Goal: Task Accomplishment & Management: Complete application form

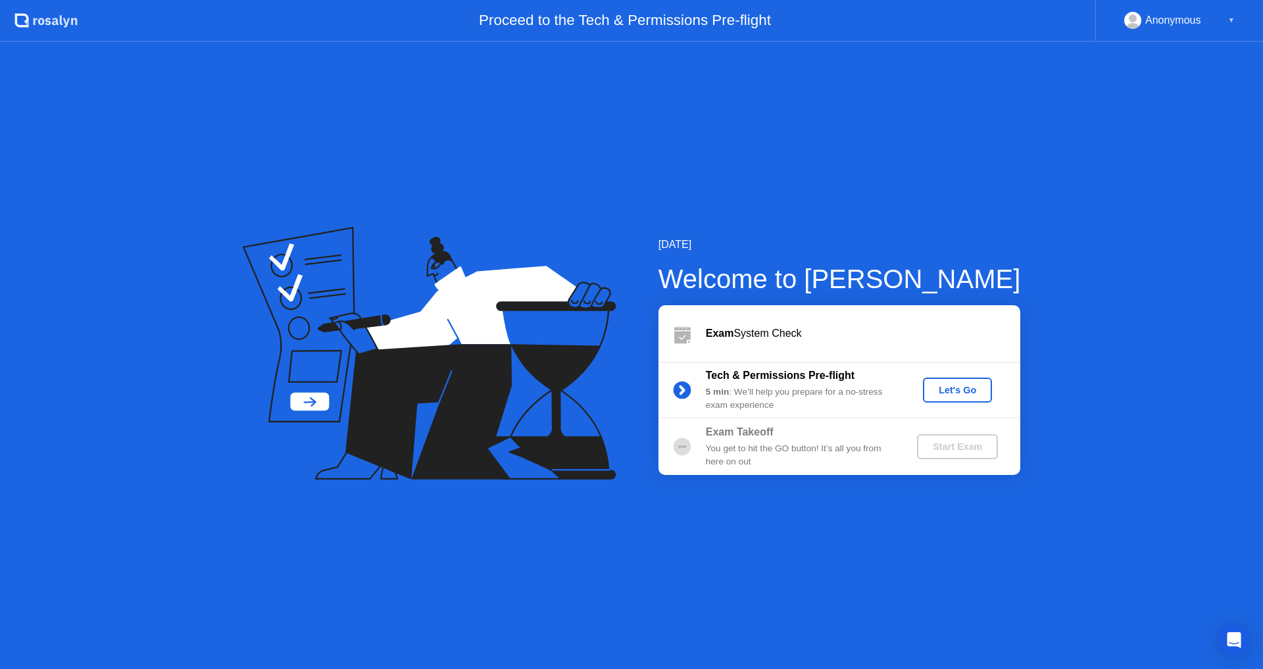
click at [751, 332] on div "Exam System Check" at bounding box center [863, 333] width 314 height 16
click at [976, 393] on div "Let's Go" at bounding box center [957, 390] width 59 height 11
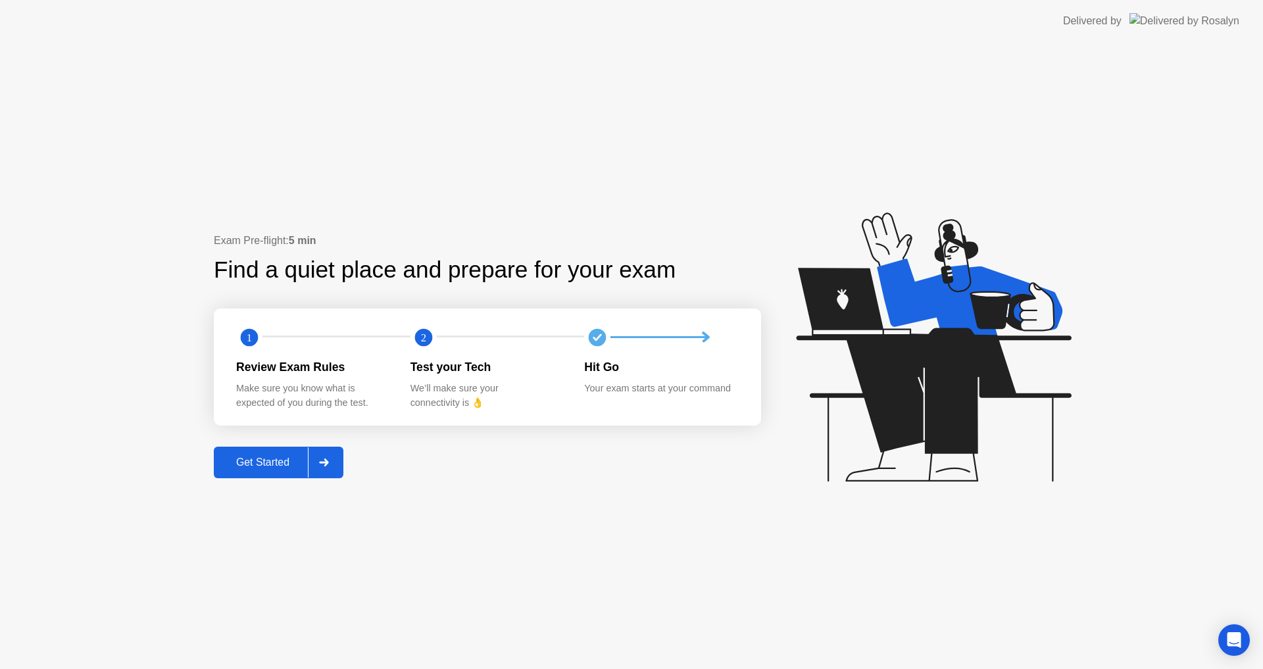
click at [260, 468] on div "Get Started" at bounding box center [263, 462] width 90 height 12
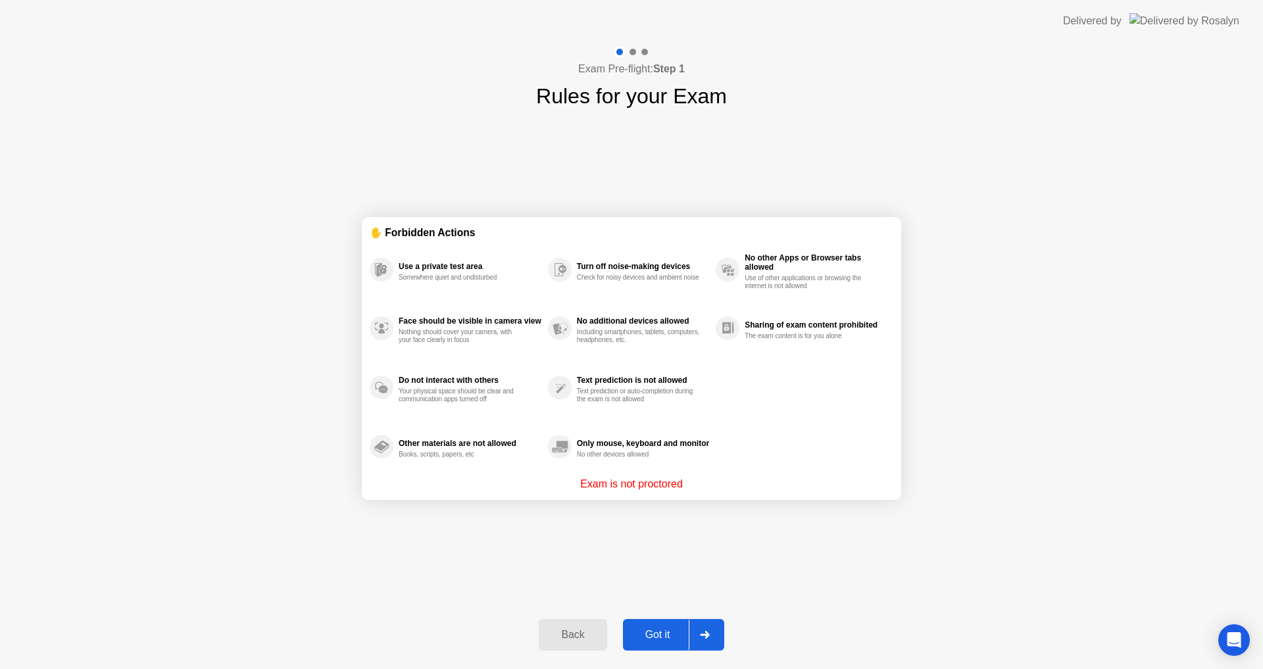
click at [674, 631] on div "Got it" at bounding box center [658, 635] width 62 height 12
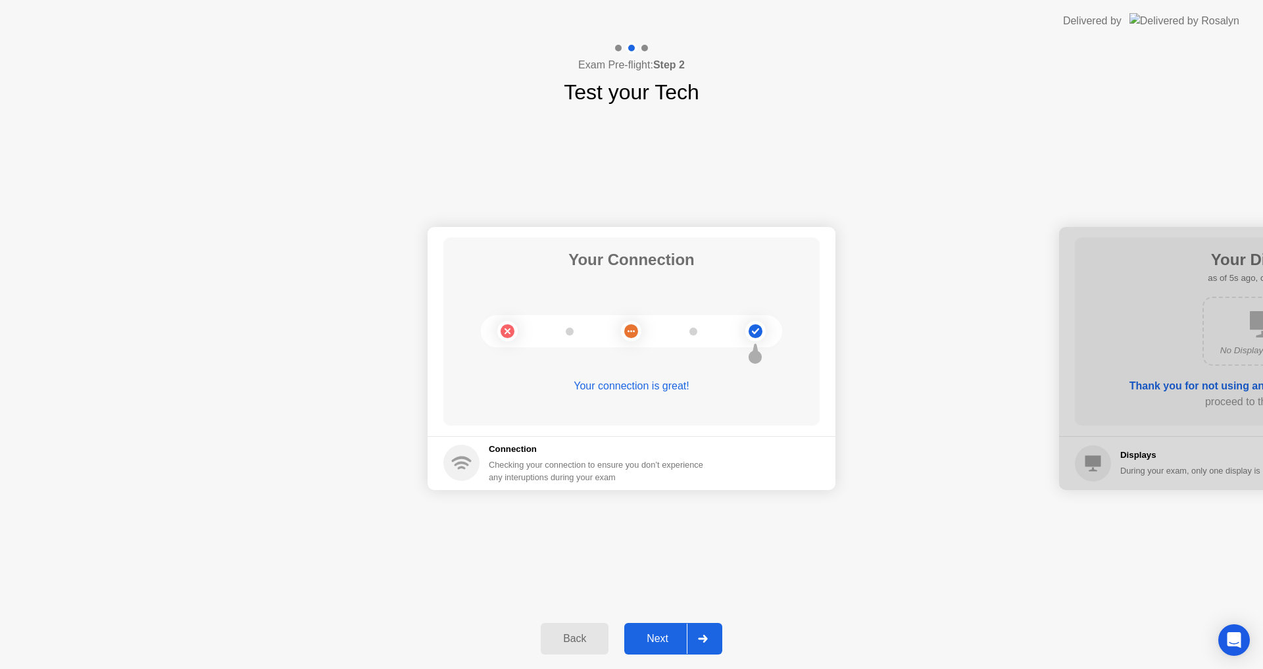
click at [656, 629] on button "Next" at bounding box center [673, 639] width 98 height 32
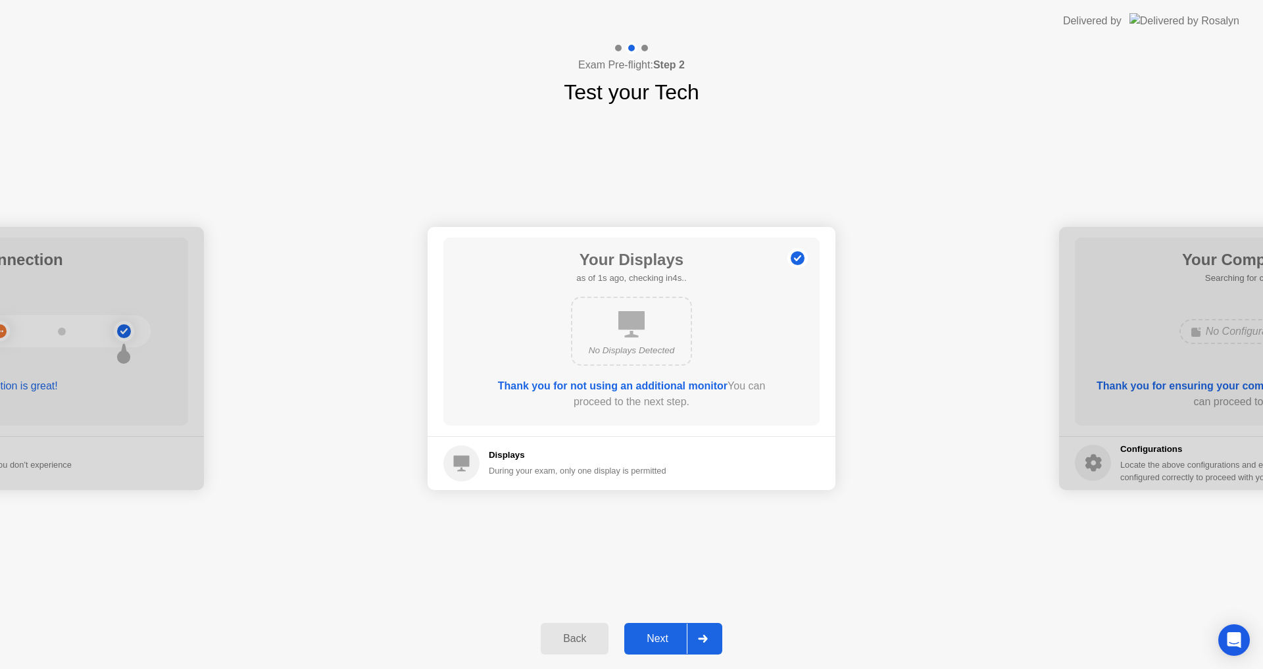
click at [656, 633] on div "Next" at bounding box center [657, 639] width 59 height 12
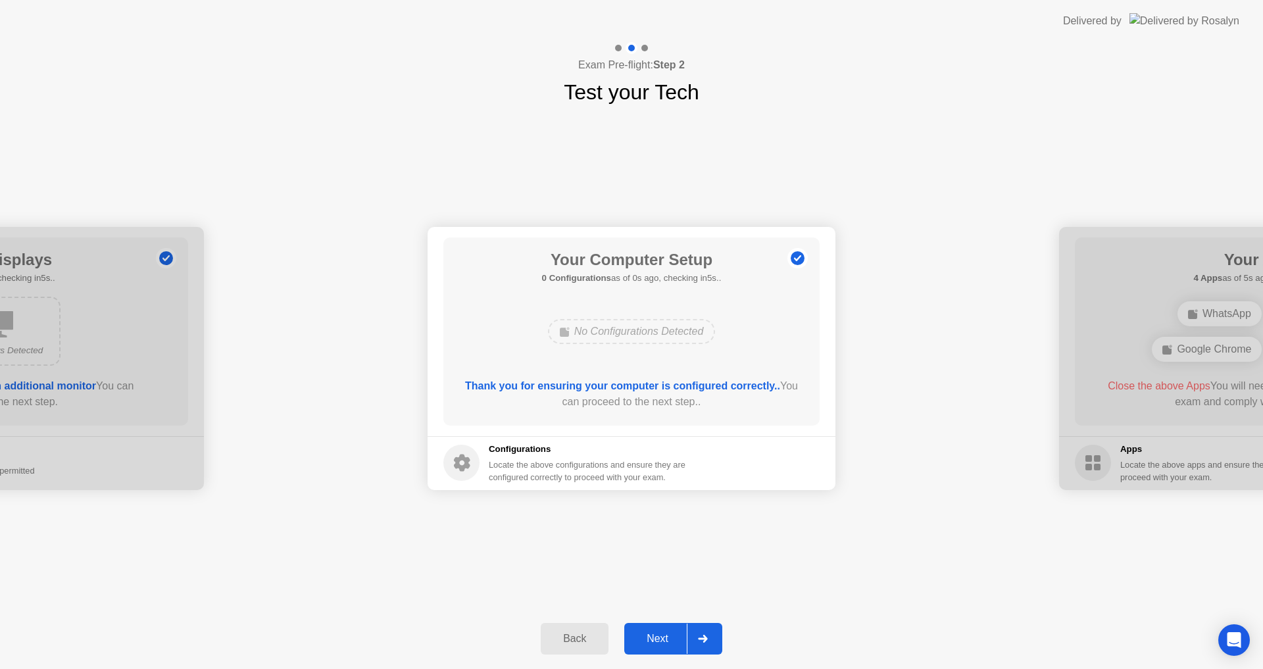
click at [649, 637] on div "Next" at bounding box center [657, 639] width 59 height 12
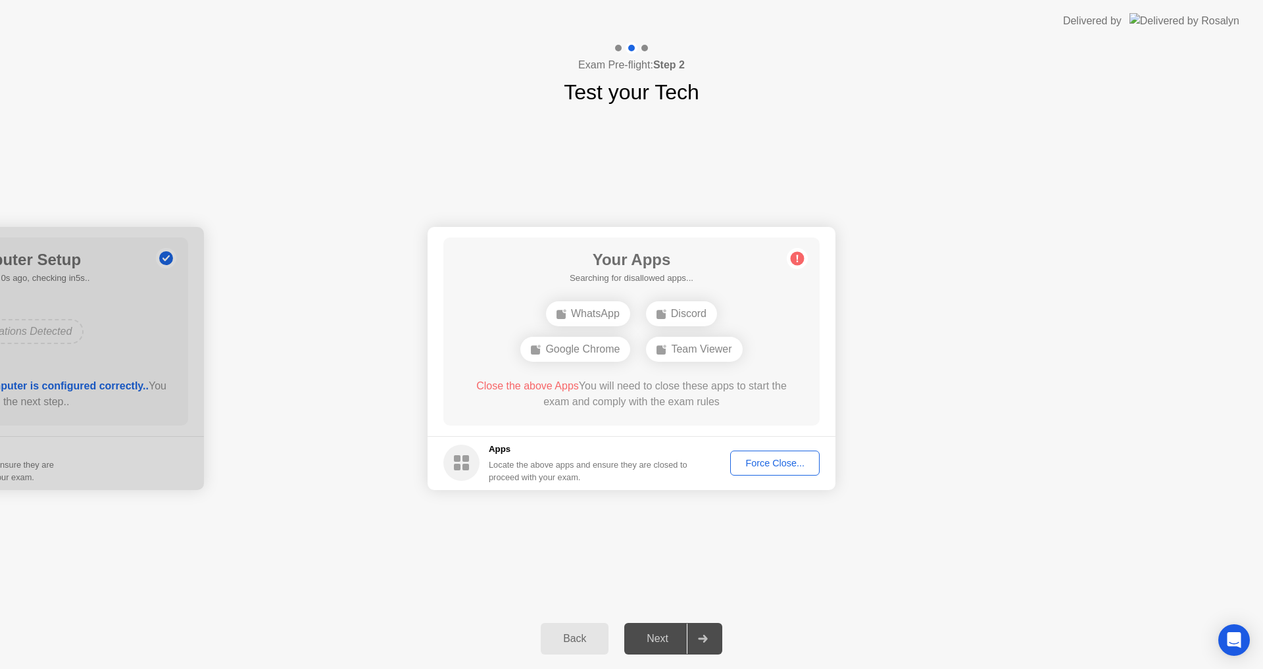
click at [773, 462] on div "Force Close..." at bounding box center [774, 463] width 80 height 11
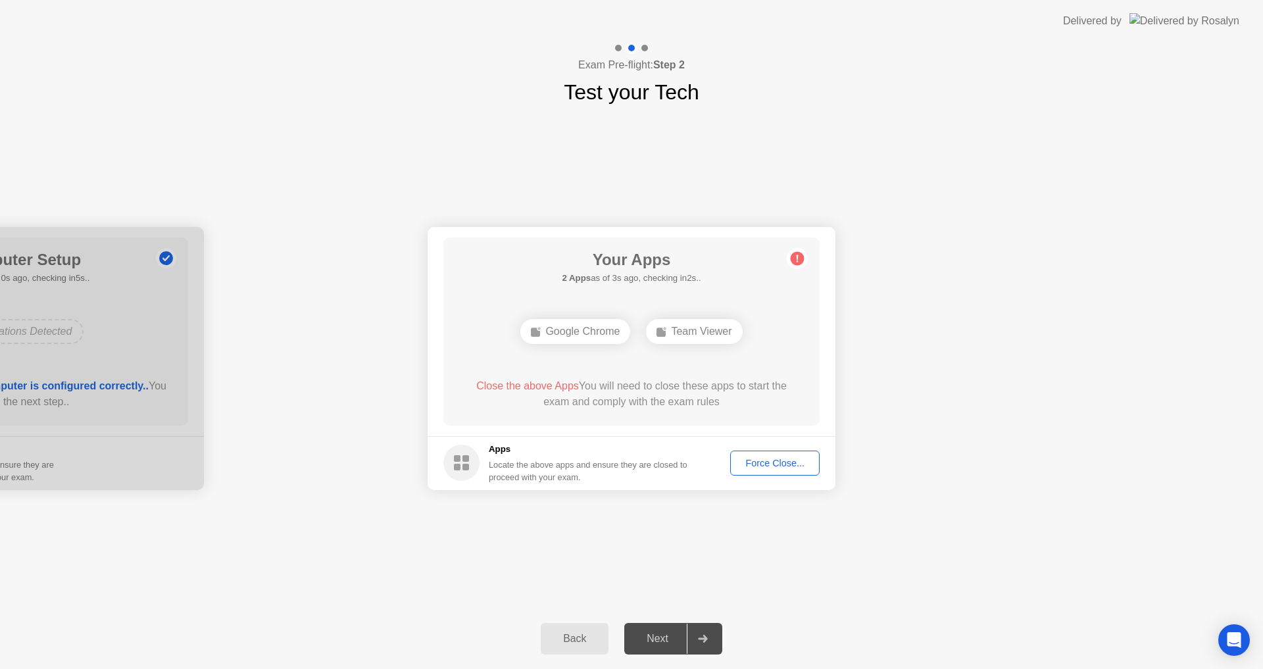
click at [683, 344] on div "Google Chrome Team Viewer" at bounding box center [631, 332] width 301 height 36
click at [775, 467] on div "Force Close..." at bounding box center [774, 463] width 80 height 11
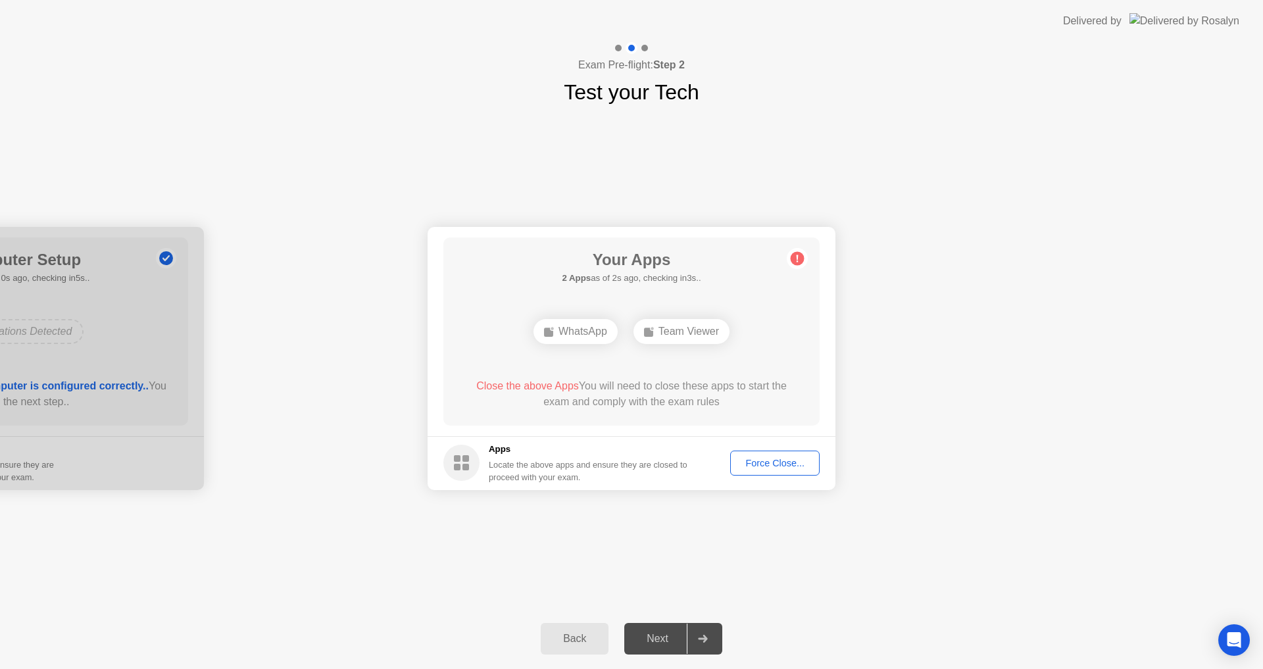
click at [608, 342] on div "WhatsApp" at bounding box center [575, 331] width 84 height 25
click at [590, 335] on div "WhatsApp" at bounding box center [575, 331] width 84 height 25
click at [797, 464] on div "Force Close..." at bounding box center [774, 463] width 80 height 11
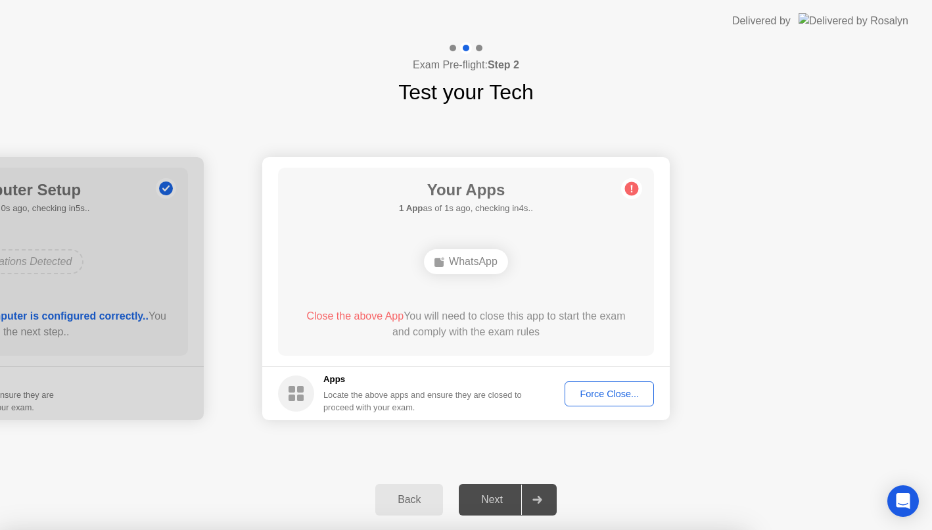
drag, startPoint x: 794, startPoint y: 43, endPoint x: 712, endPoint y: 47, distance: 81.7
click at [793, 530] on div at bounding box center [466, 530] width 932 height 0
click at [475, 266] on div "WhatsApp" at bounding box center [466, 261] width 84 height 25
click at [609, 399] on div "Force Close..." at bounding box center [609, 394] width 80 height 11
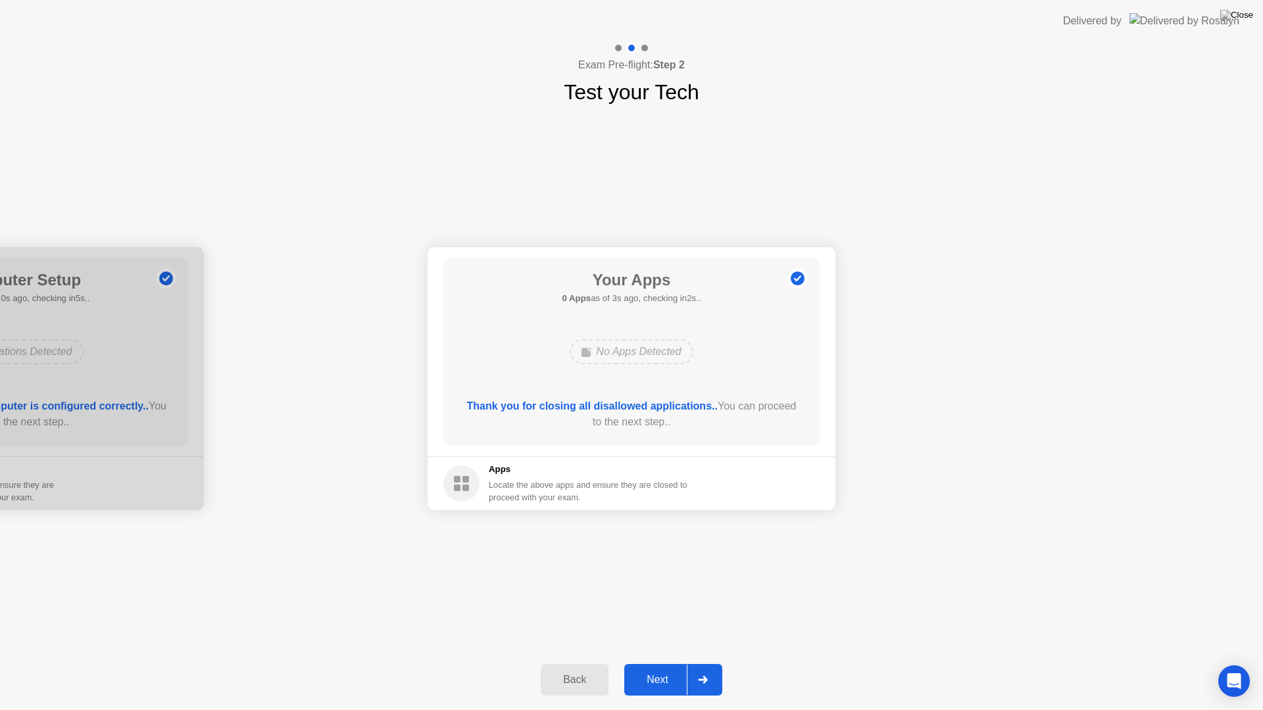
click at [665, 668] on div "Next" at bounding box center [657, 680] width 59 height 12
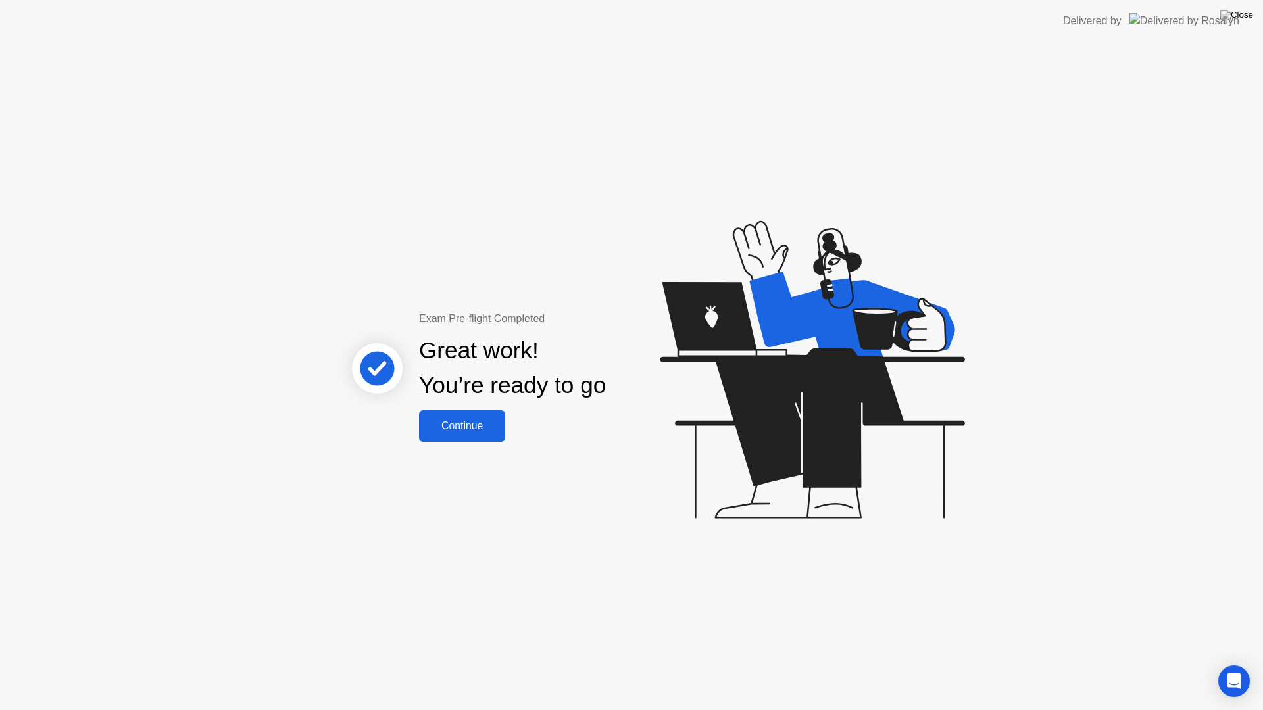
click at [470, 416] on button "Continue" at bounding box center [462, 426] width 86 height 32
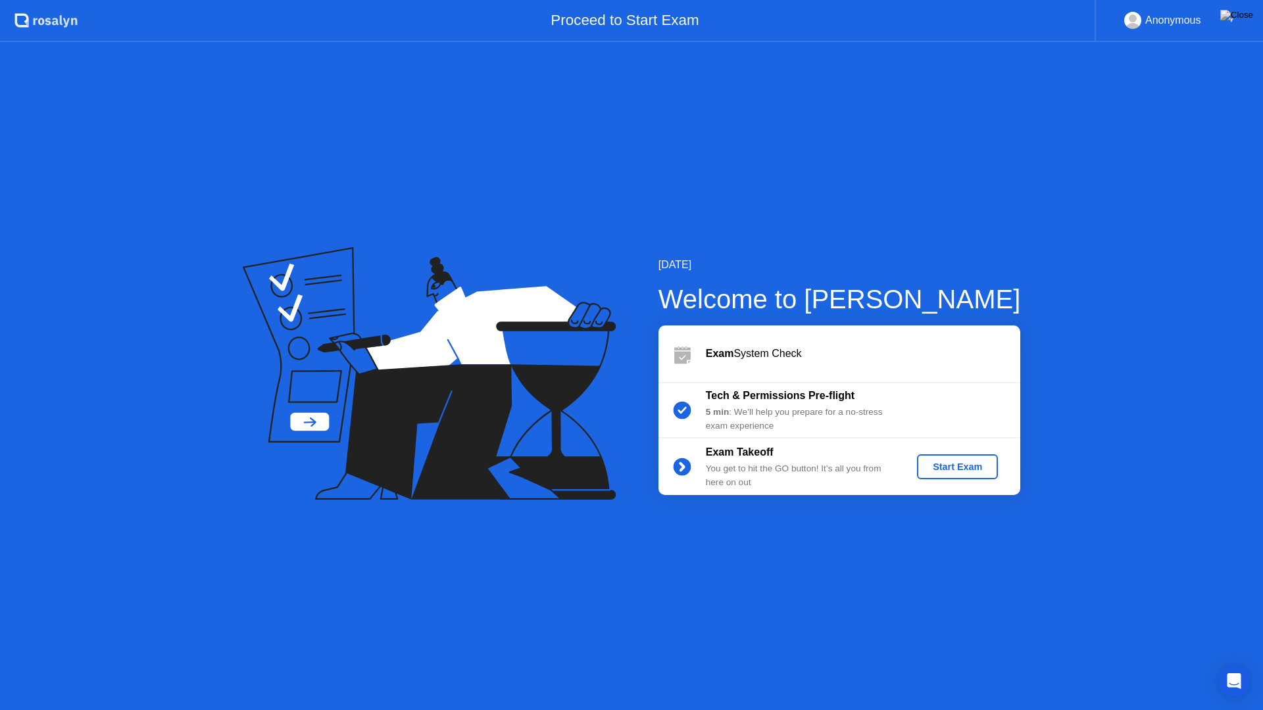
click at [966, 462] on div "Start Exam" at bounding box center [957, 467] width 70 height 11
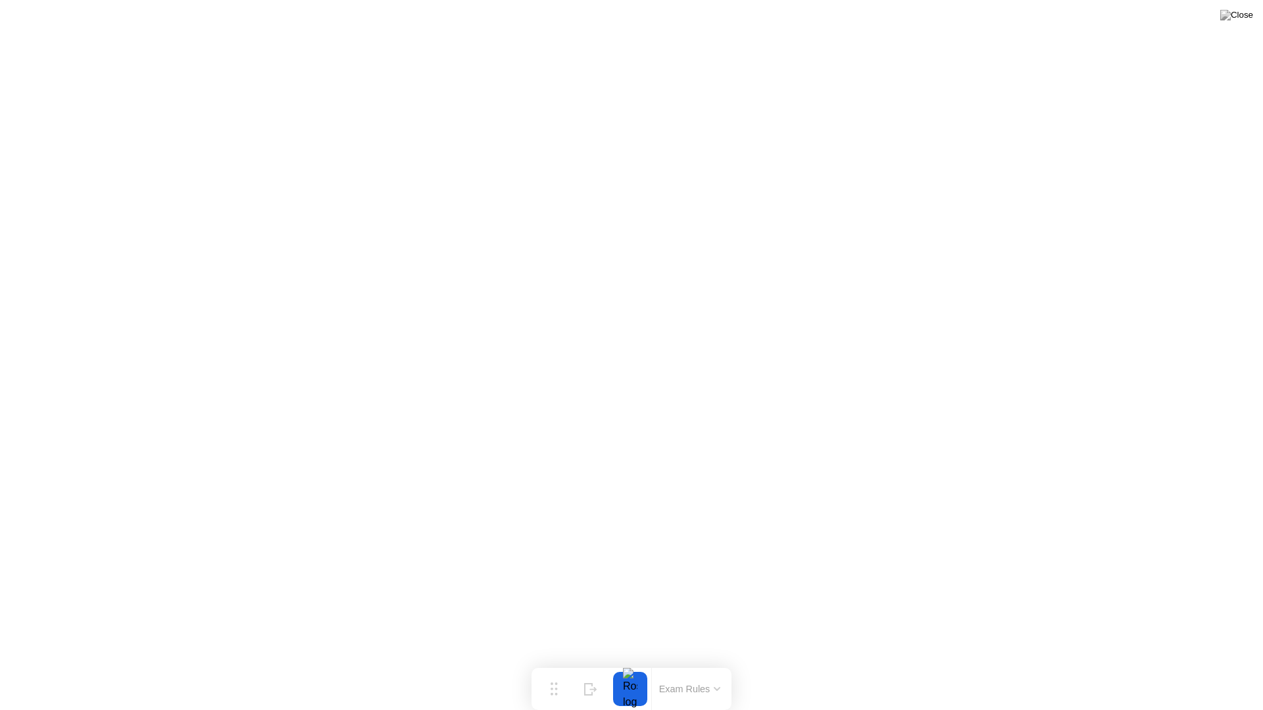
click at [686, 668] on button "Exam Rules" at bounding box center [690, 689] width 70 height 12
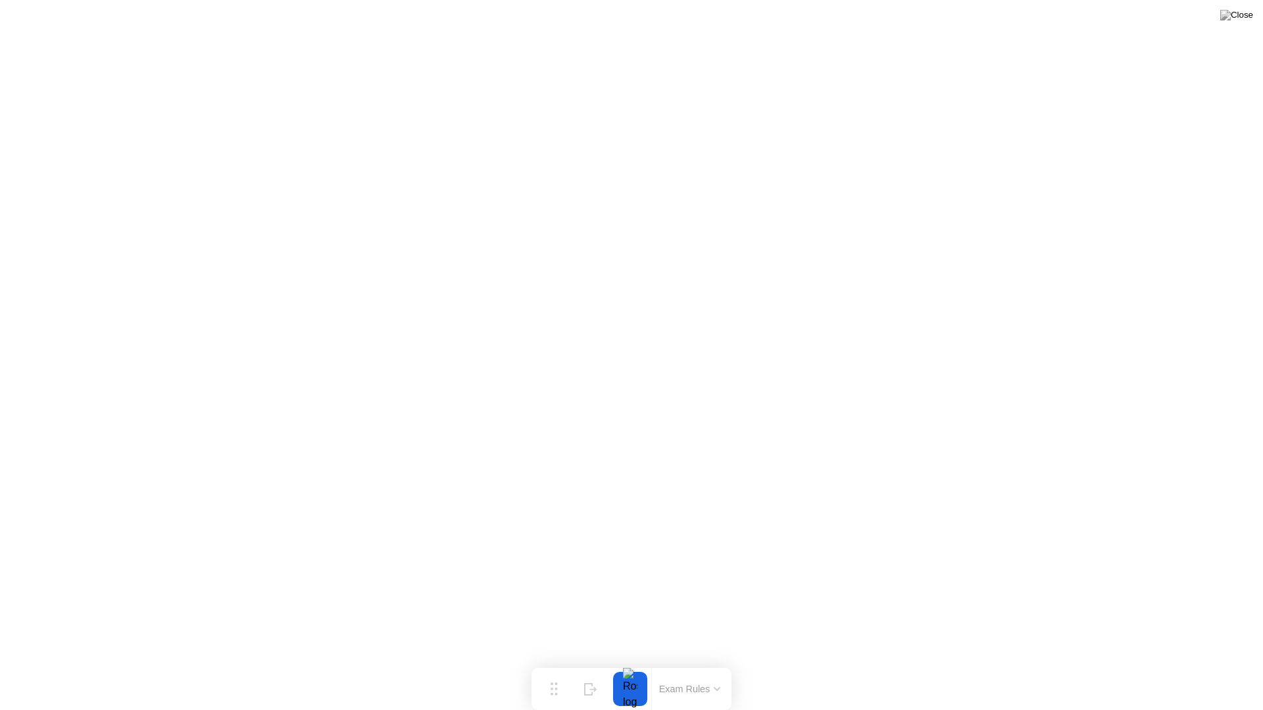
click at [633, 668] on div at bounding box center [630, 689] width 28 height 34
click at [675, 668] on button "Exam Rules" at bounding box center [690, 689] width 70 height 12
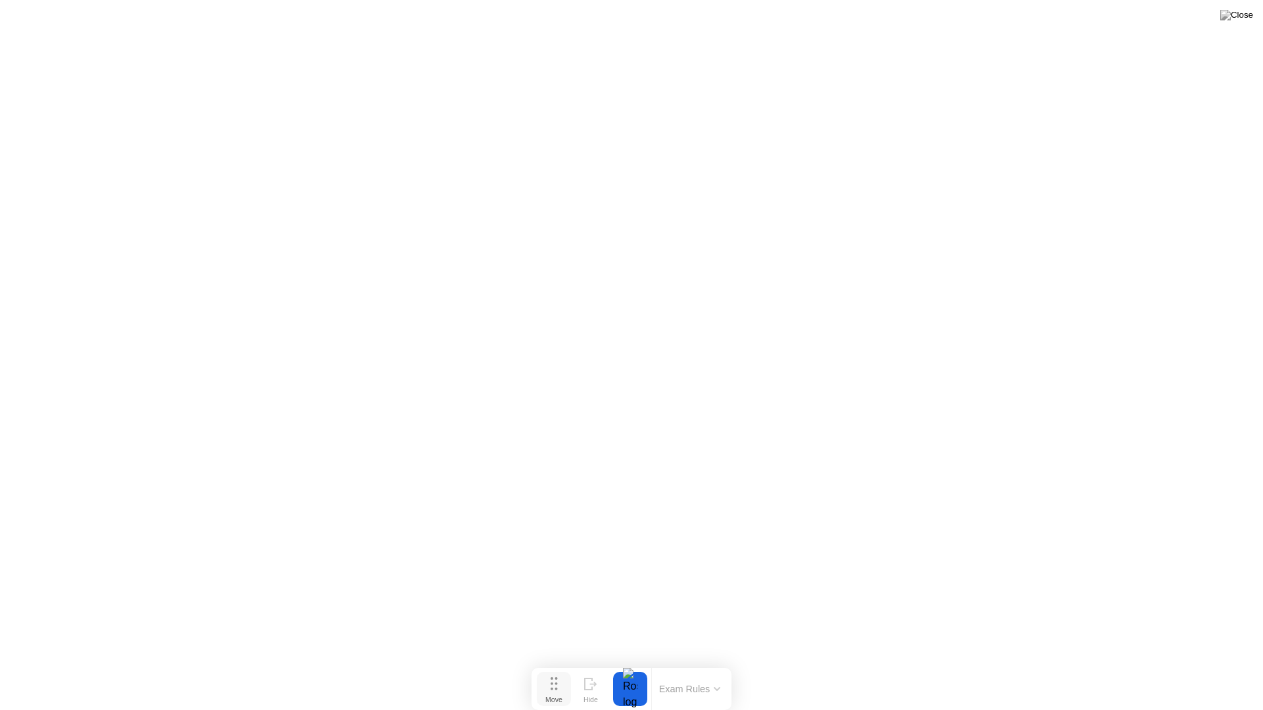
click at [560, 668] on button "Move" at bounding box center [554, 689] width 34 height 34
drag, startPoint x: 560, startPoint y: 687, endPoint x: 495, endPoint y: 532, distance: 168.3
click at [516, 544] on button "Move" at bounding box center [533, 561] width 34 height 34
click at [554, 534] on div at bounding box center [565, 534] width 28 height 34
click at [600, 533] on button "Exam Rules" at bounding box center [625, 535] width 70 height 12
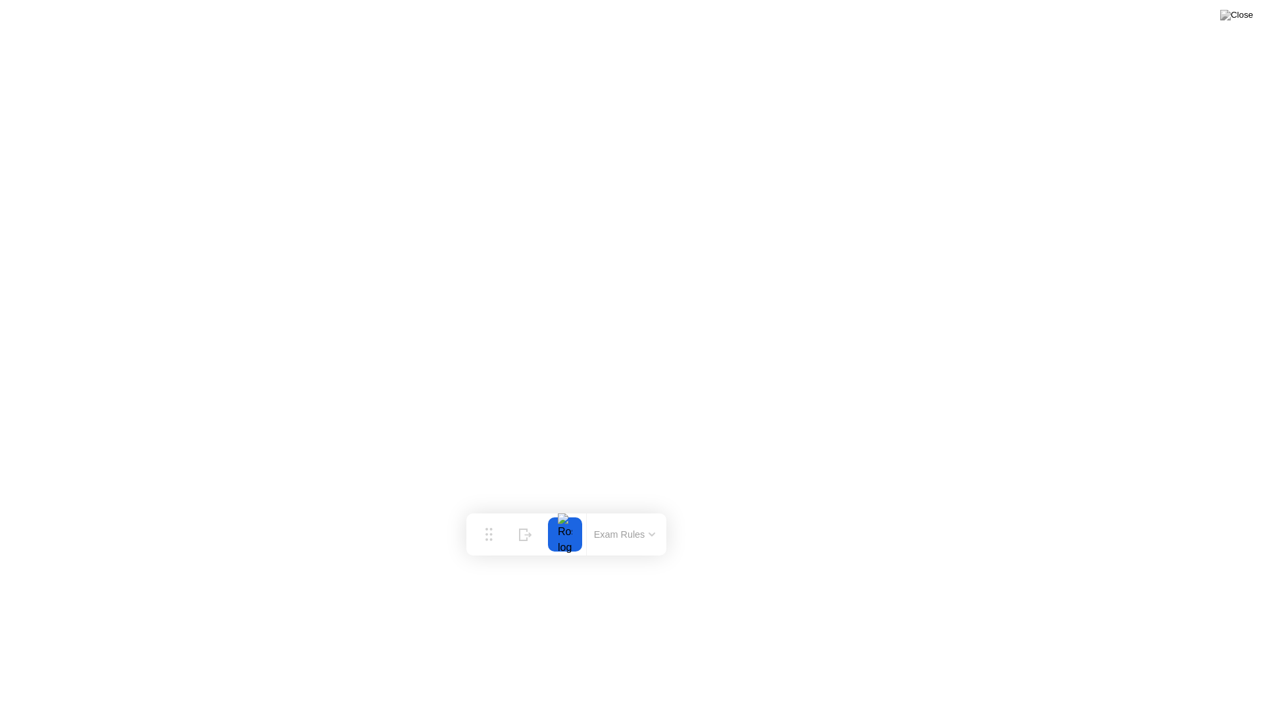
click at [656, 537] on button "Exam Rules" at bounding box center [625, 535] width 70 height 12
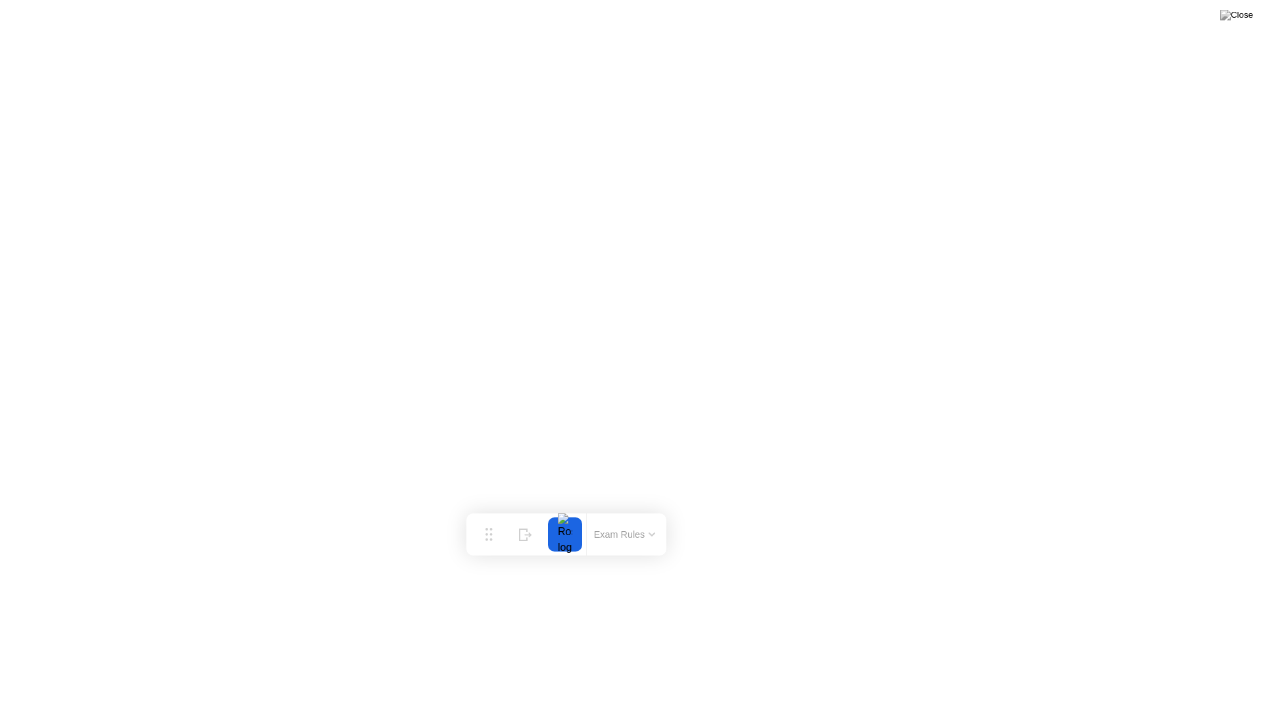
click at [1253, 18] on button at bounding box center [1235, 15] width 39 height 17
